Goal: Information Seeking & Learning: Understand process/instructions

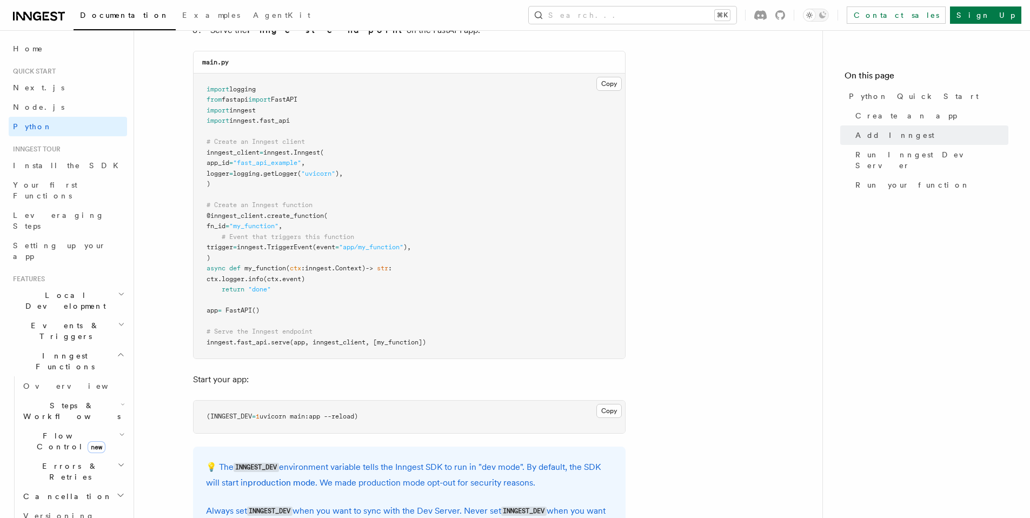
scroll to position [755, 0]
drag, startPoint x: 235, startPoint y: 184, endPoint x: 189, endPoint y: 151, distance: 56.6
copy code "inngest_client = inngest . Inngest ( app_id = "fast_api_example" , logger = log…"
drag, startPoint x: 443, startPoint y: 341, endPoint x: 190, endPoint y: 341, distance: 253.1
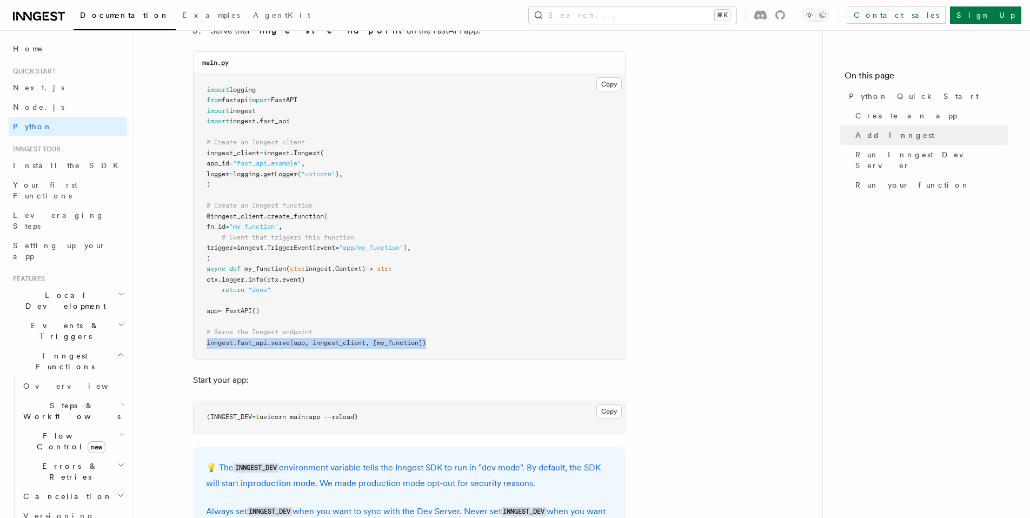
copy span "inngest . fast_api . serve (app, inngest_client, [my_function])"
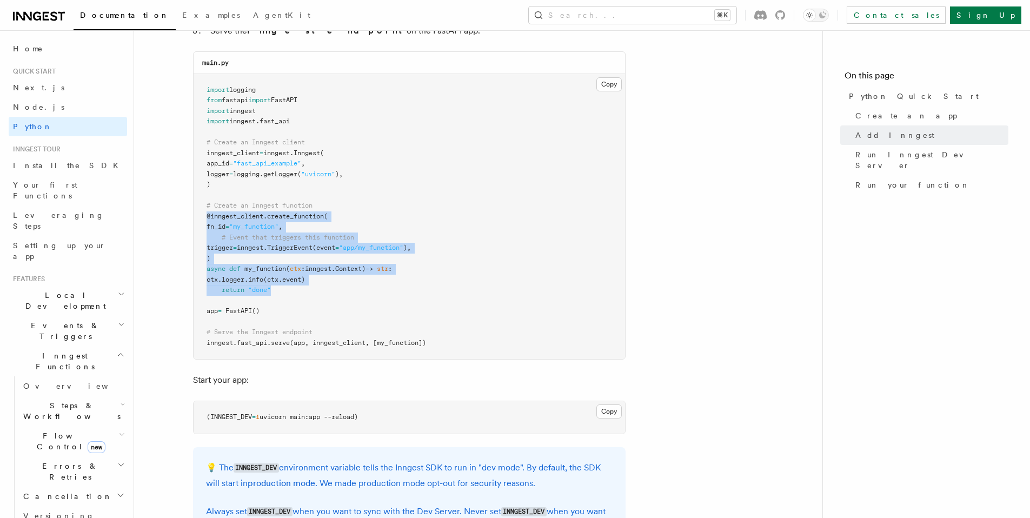
drag, startPoint x: 279, startPoint y: 288, endPoint x: 194, endPoint y: 214, distance: 112.7
click at [194, 214] on pre "import logging from fastapi import FastAPI import inngest import inngest . fast…" at bounding box center [410, 217] width 432 height 286
copy code "@inngest_client . create_function ( fn_id = "my_function" , # Event that trigge…"
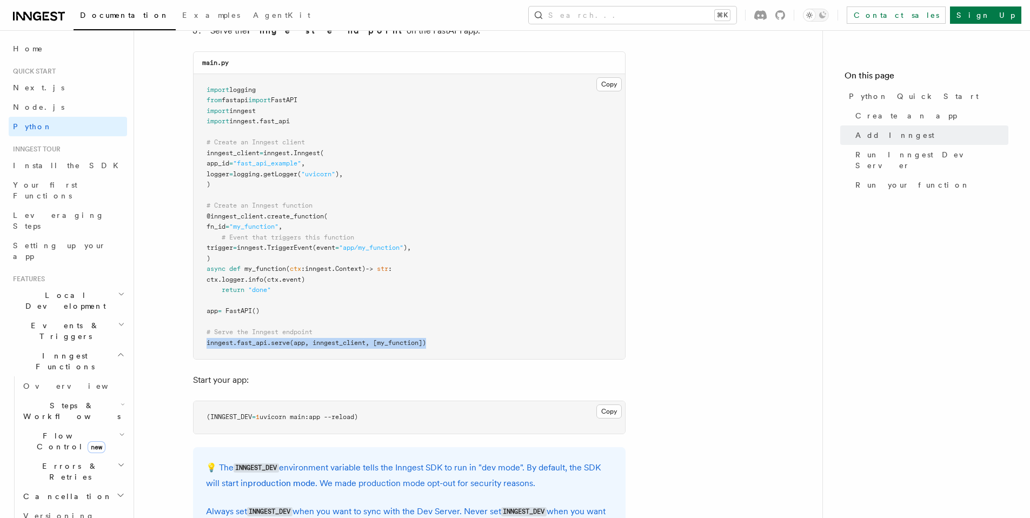
drag, startPoint x: 439, startPoint y: 341, endPoint x: 188, endPoint y: 340, distance: 251.0
copy span "inngest . fast_api . serve (app, inngest_client, [my_function])"
